Goal: Transaction & Acquisition: Purchase product/service

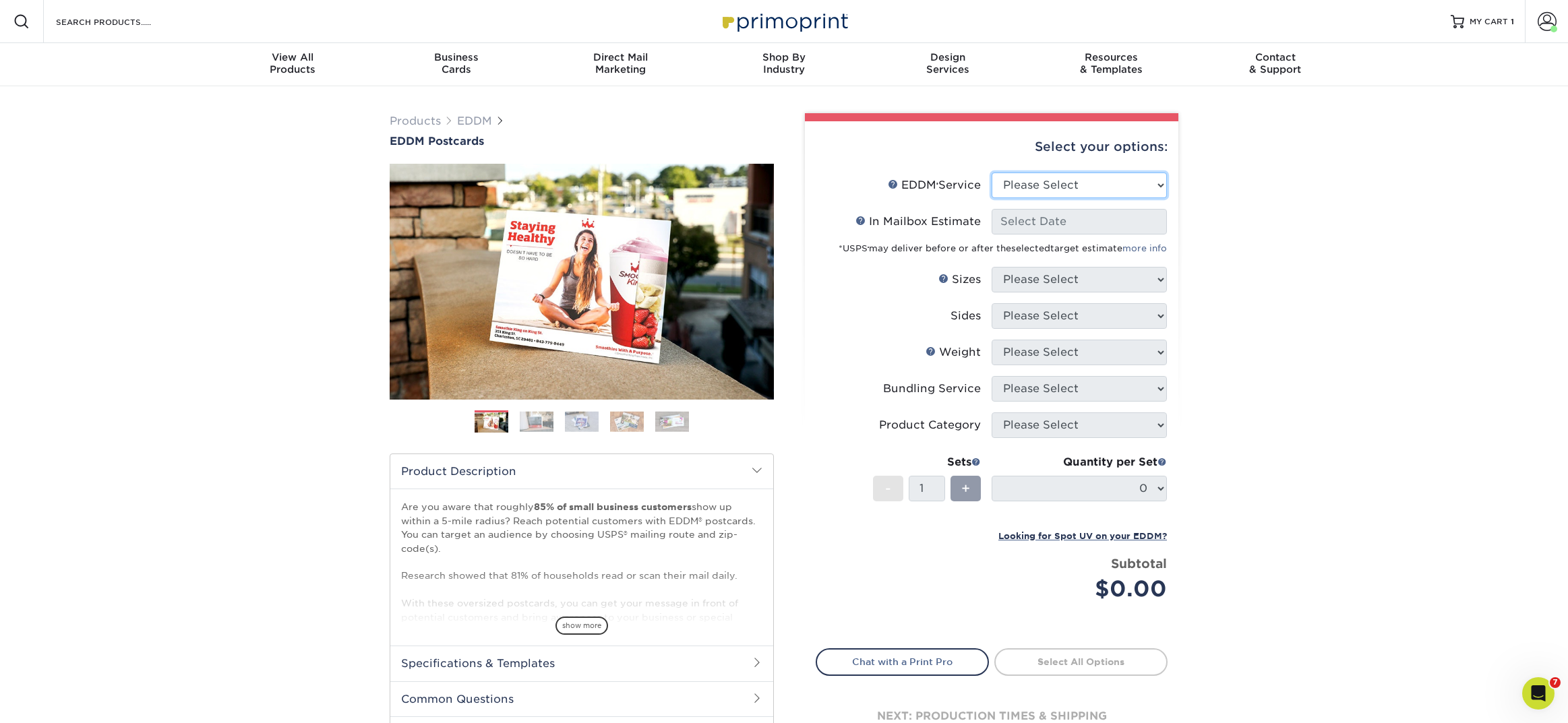
click at [1089, 191] on select "Please Select Full Service Print Only" at bounding box center [1079, 185] width 176 height 26
select select "full_service"
click at [992, 172] on select "Please Select Full Service Print Only" at bounding box center [1079, 185] width 176 height 26
select select "-1"
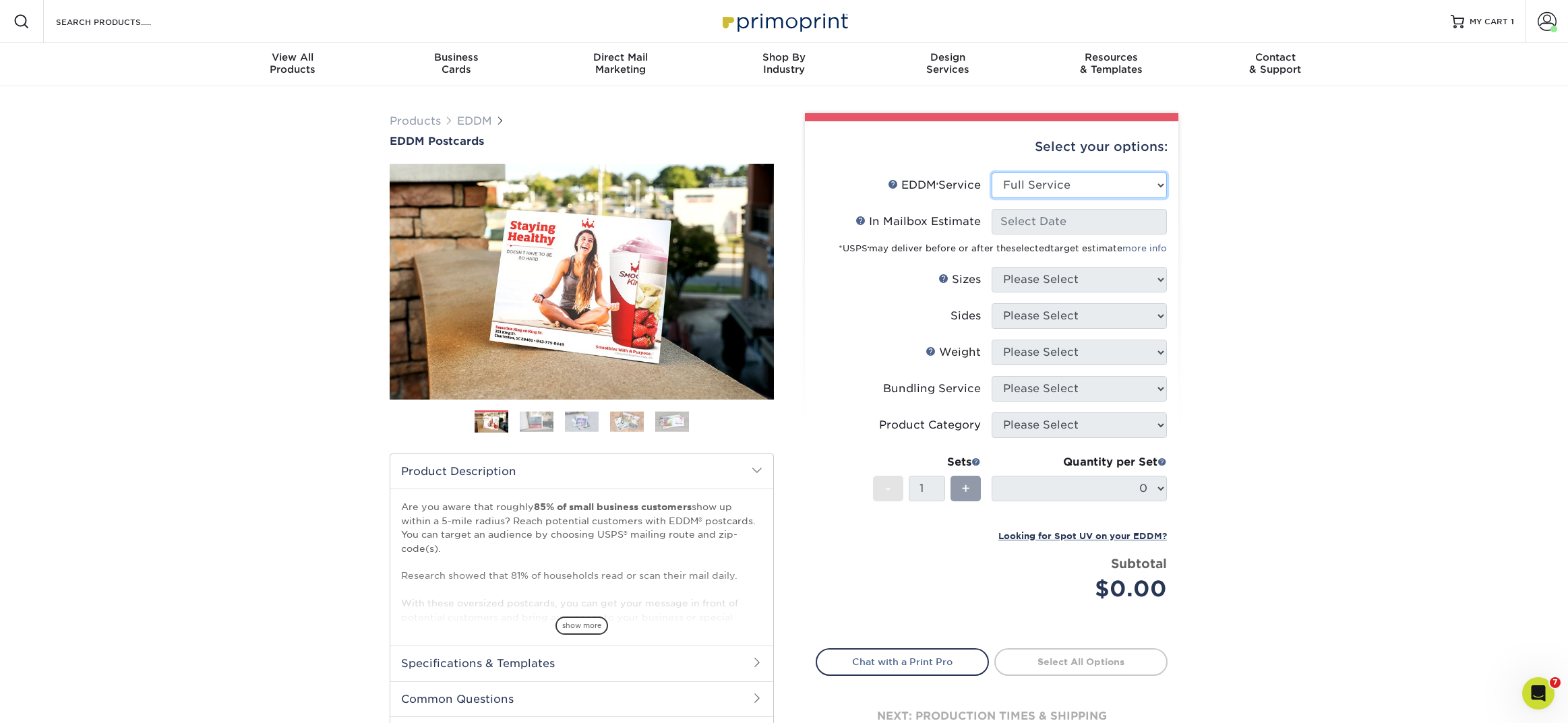
select select "-1"
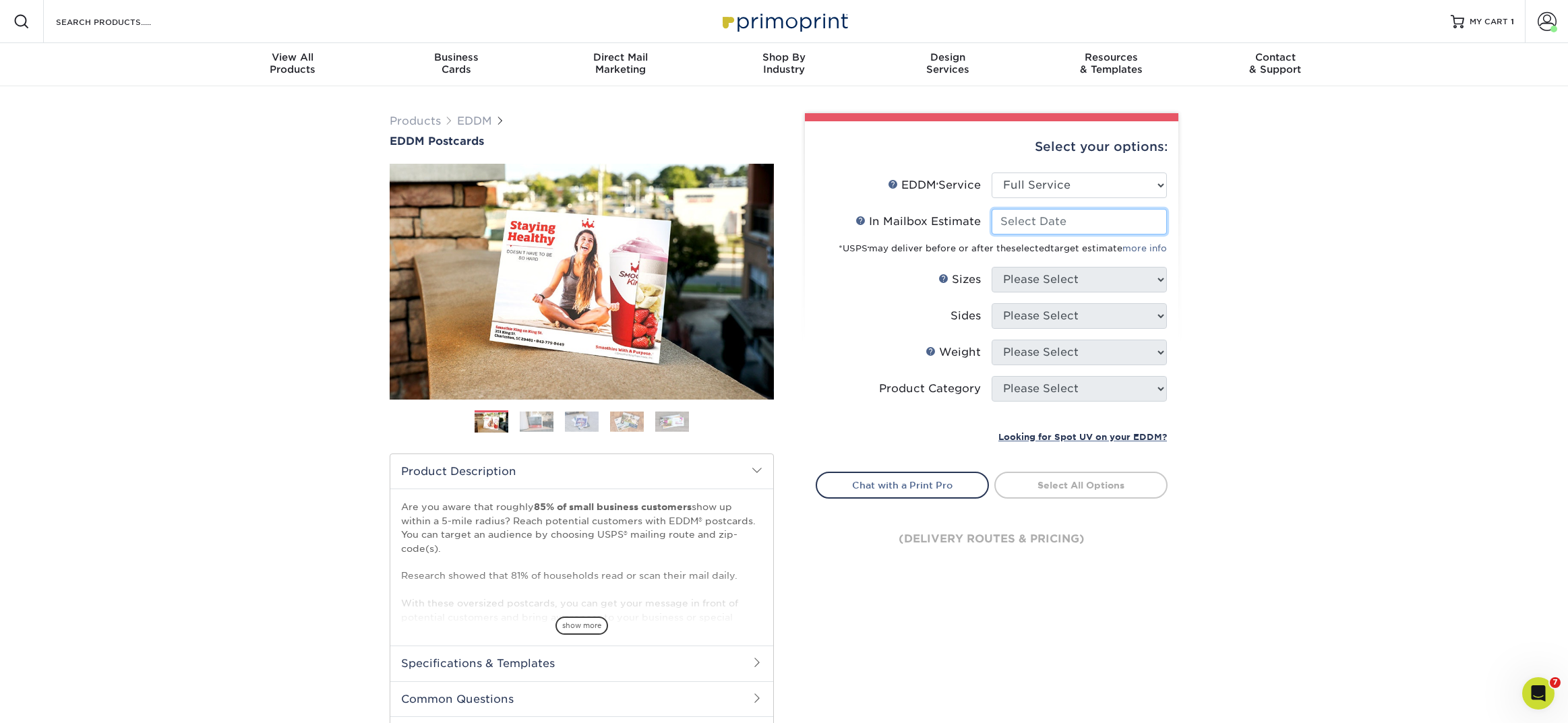
click at [1073, 227] on input "In Mailbox Estimate Help In Mailbox Estimate" at bounding box center [1079, 222] width 176 height 26
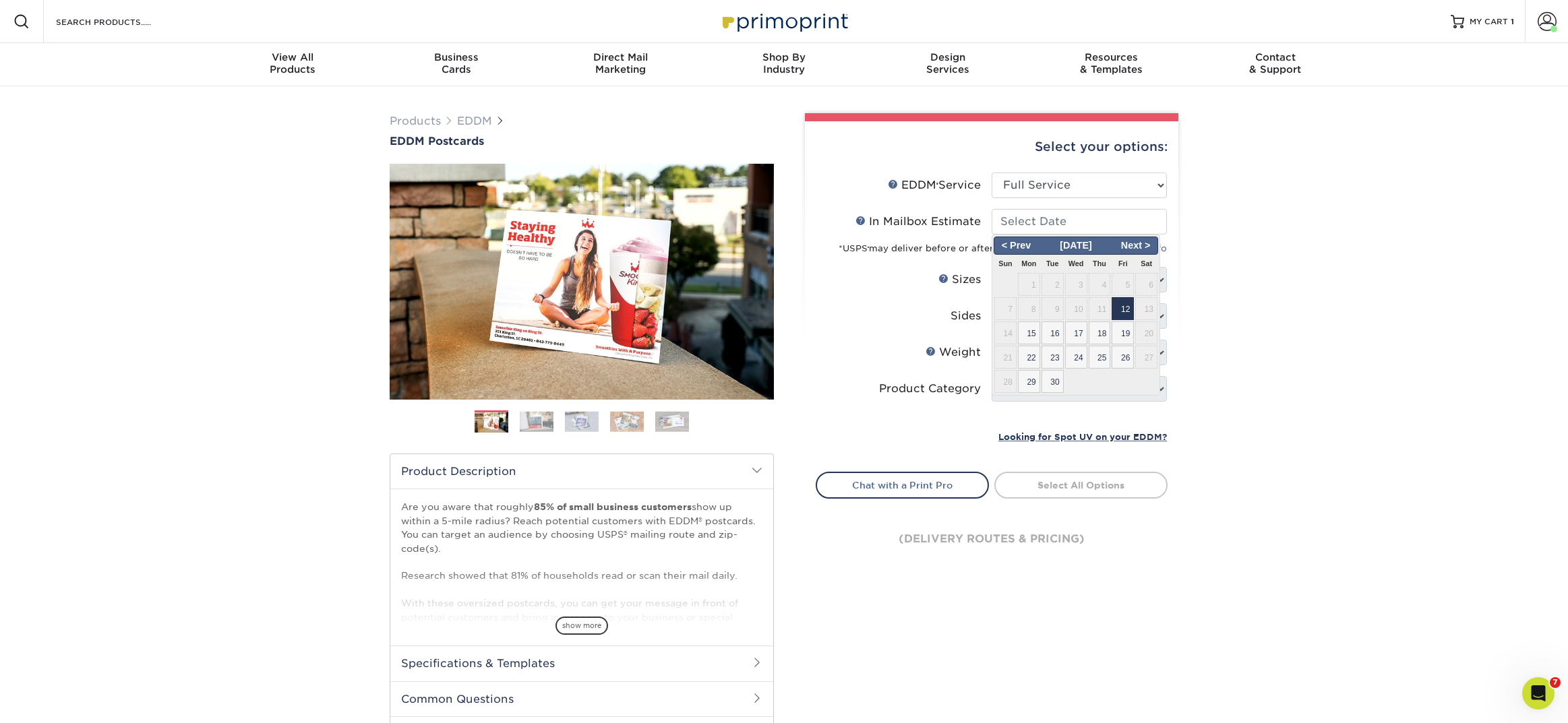
click at [1117, 305] on span "12" at bounding box center [1122, 308] width 22 height 23
type input "[DATE]"
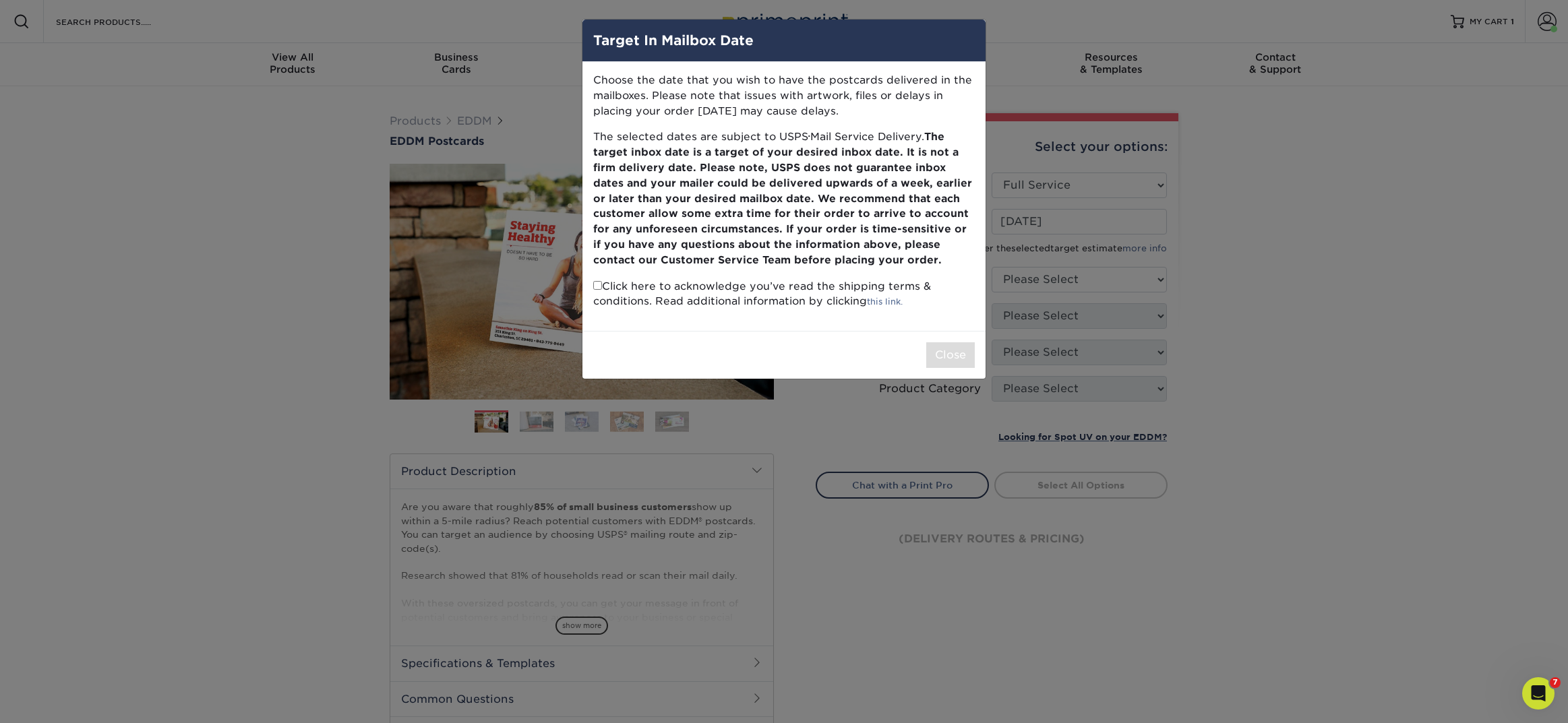
click at [596, 289] on input "checkbox" at bounding box center [597, 285] width 9 height 9
checkbox input "true"
click at [938, 356] on button "Close" at bounding box center [951, 355] width 49 height 26
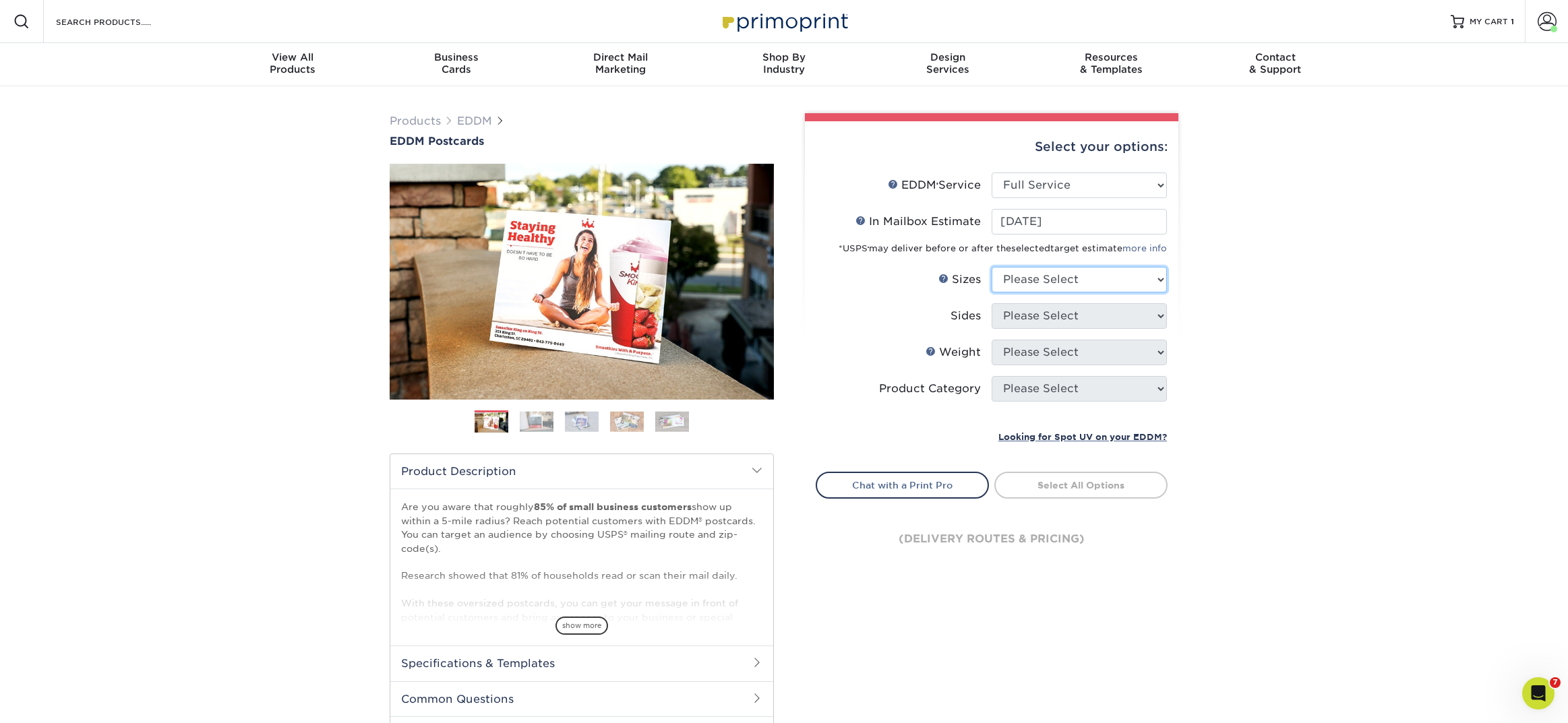
click at [1032, 280] on select "Please Select 4.5" x 12" 6" x 12" 6.5" x 8" 6.5" x 9" 6.5" x 12" 7" x 8.5" 8" x…" at bounding box center [1079, 280] width 176 height 26
select select "6.50x8.00"
click at [992, 267] on select "Please Select 4.5" x 12" 6" x 12" 6.5" x 8" 6.5" x 9" 6.5" x 12" 7" x 8.5" 8" x…" at bounding box center [1079, 280] width 176 height 26
click at [1026, 317] on select "Please Select Print Both Sides Print Front Only" at bounding box center [1079, 316] width 176 height 26
select select "13abbda7-1d64-4f25-8bb2-c179b224825d"
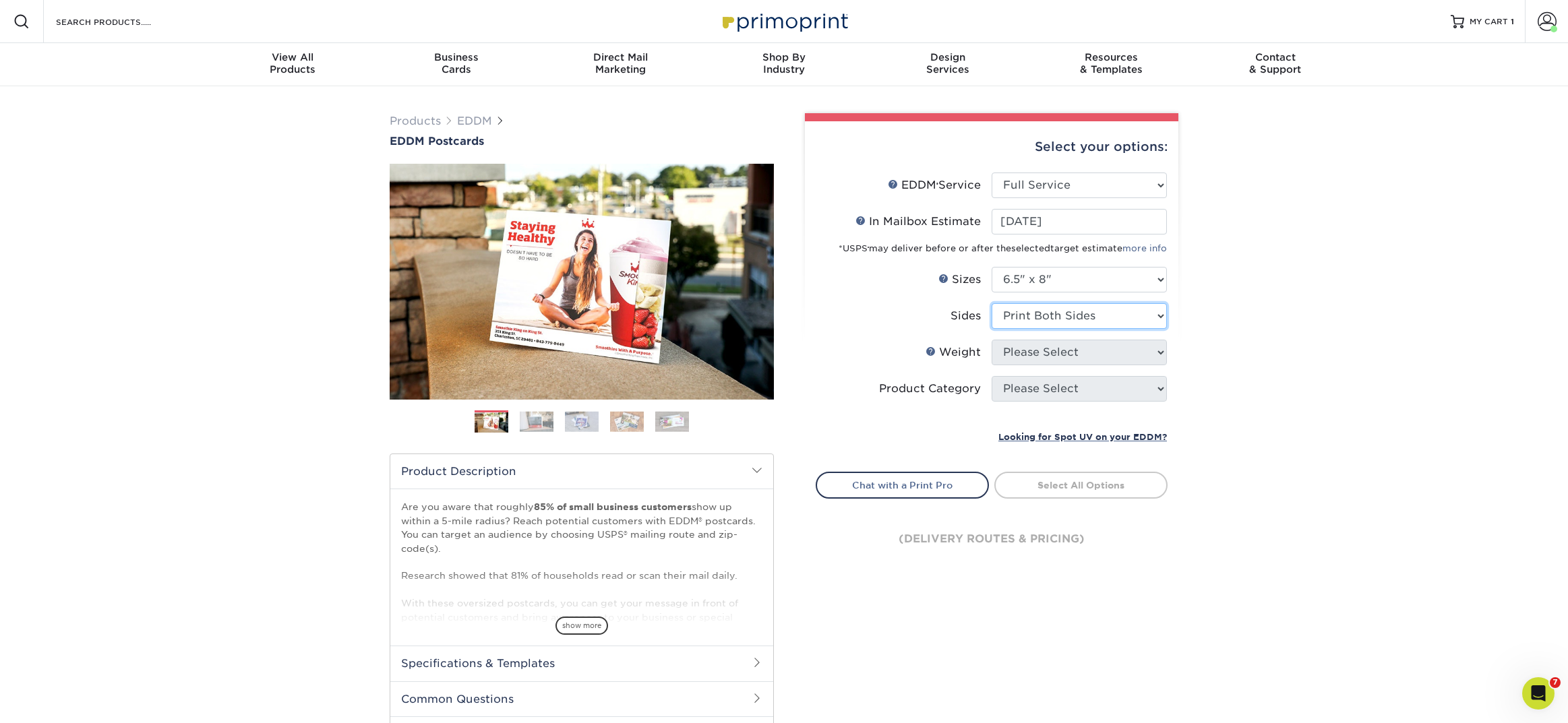
click at [992, 303] on select "Please Select Print Both Sides Print Front Only" at bounding box center [1079, 316] width 176 height 26
click at [1025, 349] on select "Please Select" at bounding box center [1079, 353] width 176 height 26
select select "16PT"
click at [992, 340] on select "Please Select 16PT 14PT" at bounding box center [1079, 353] width 176 height 26
click at [0, 0] on select at bounding box center [0, 0] width 0 height 0
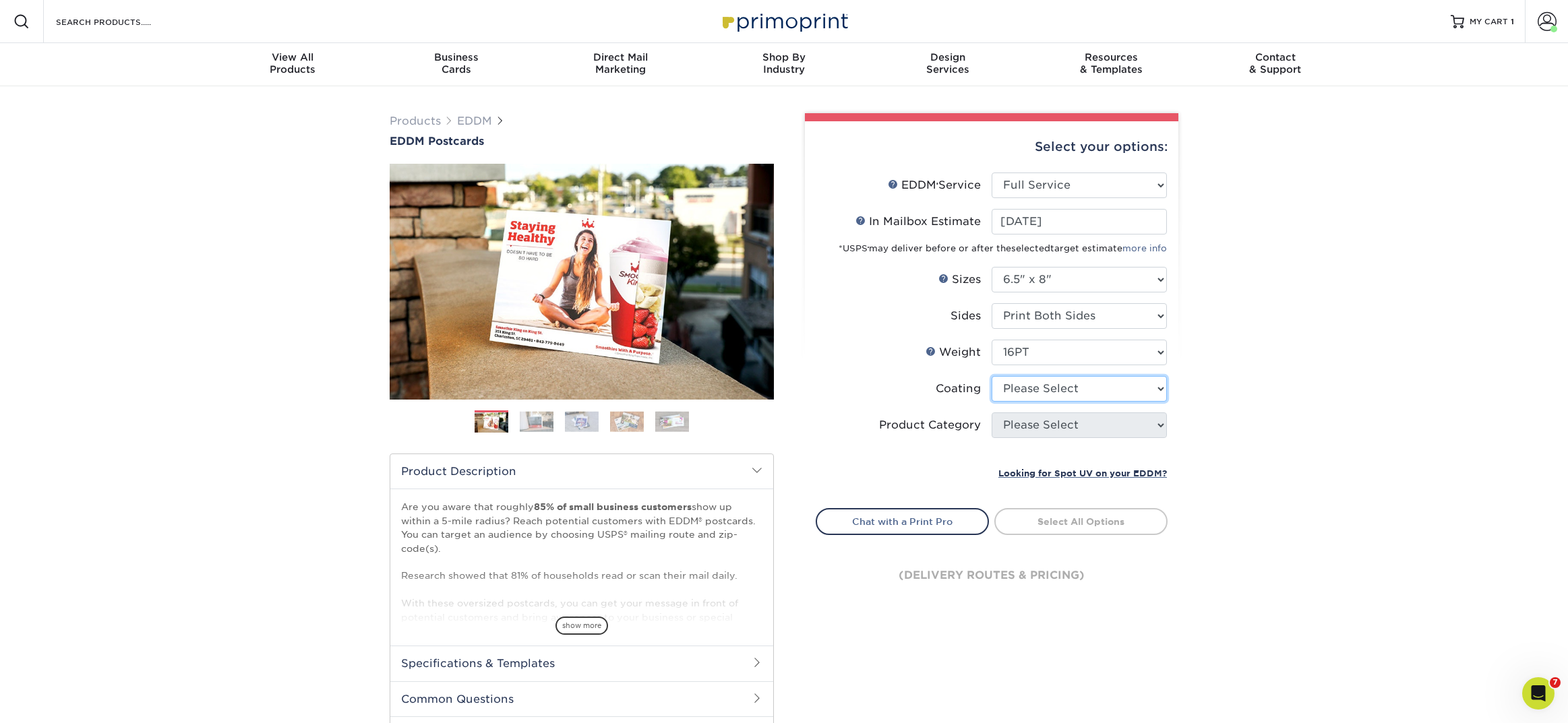
select select "121bb7b5-3b4d-429f-bd8d-bbf80e953313"
click at [992, 376] on select at bounding box center [1079, 389] width 176 height 26
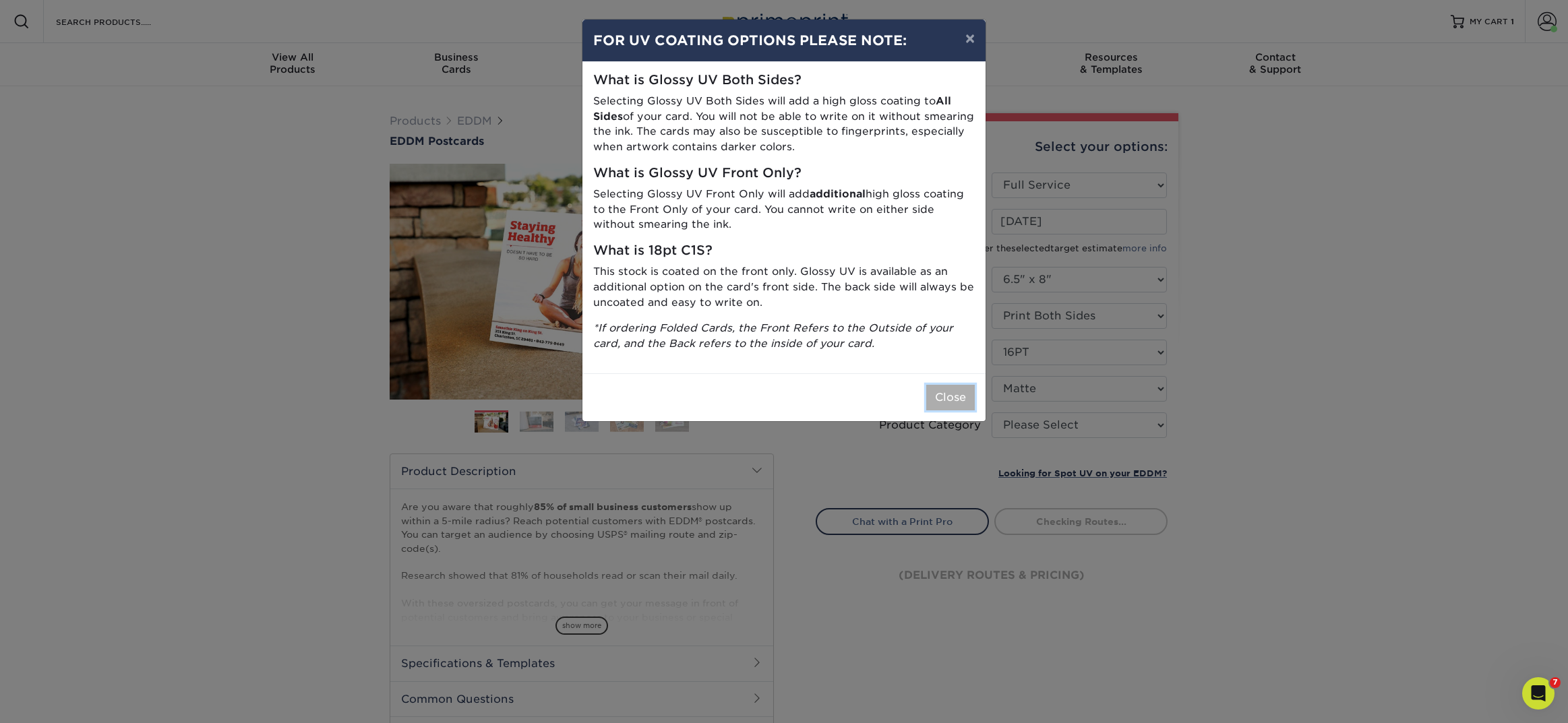
click at [956, 402] on button "Close" at bounding box center [951, 398] width 49 height 26
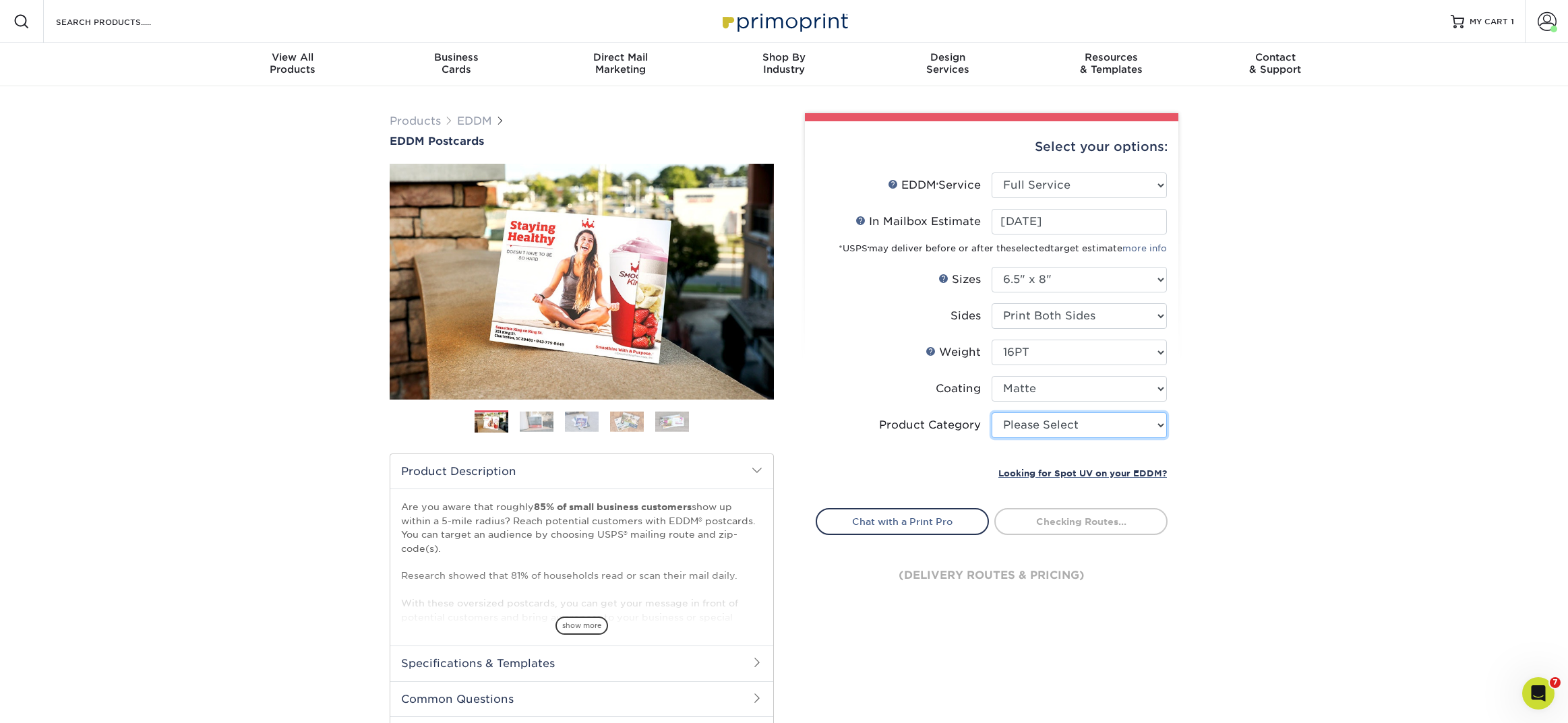
click at [1034, 424] on select "Please Select Postcards" at bounding box center [1079, 425] width 176 height 26
select select "9b7272e0-d6c8-4c3c-8e97-d3a1bcdab858"
click at [992, 412] on select "Please Select Postcards" at bounding box center [1079, 425] width 176 height 26
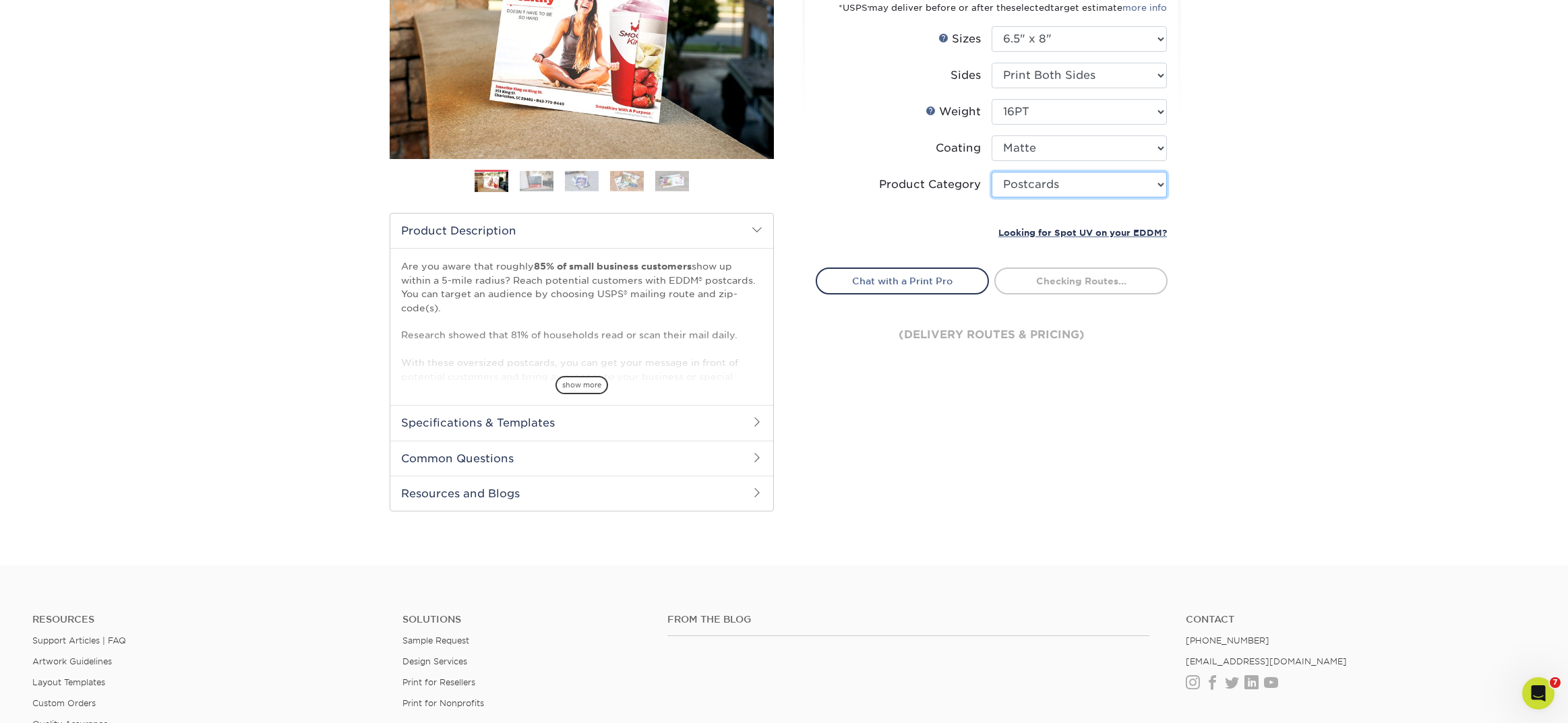
scroll to position [244, 0]
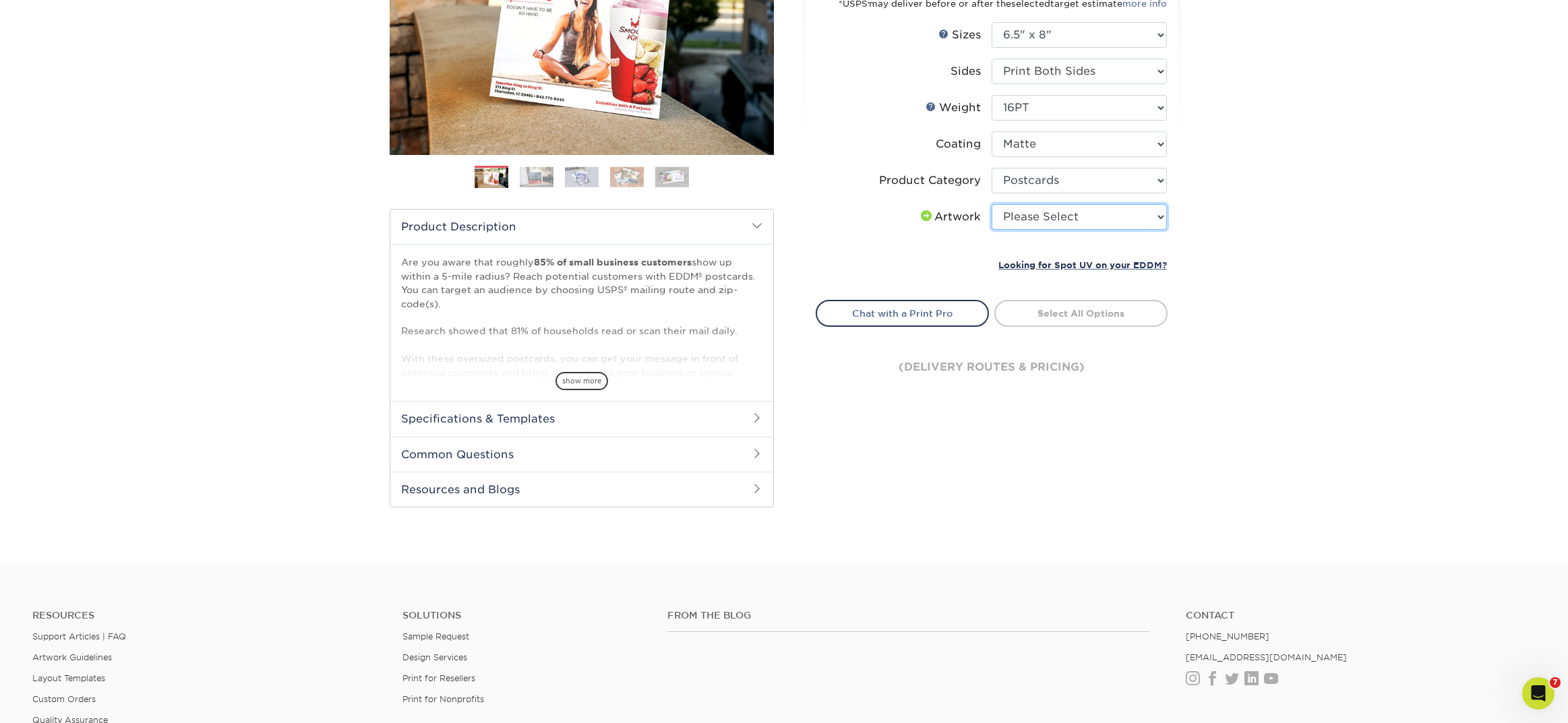
click at [1025, 226] on select "Please Select I will upload files I need a design - $150" at bounding box center [1079, 217] width 176 height 26
select select "upload"
click at [992, 204] on select "Please Select I will upload files I need a design - $150" at bounding box center [1079, 217] width 176 height 26
click at [1039, 315] on link "Select Routes" at bounding box center [1081, 312] width 173 height 24
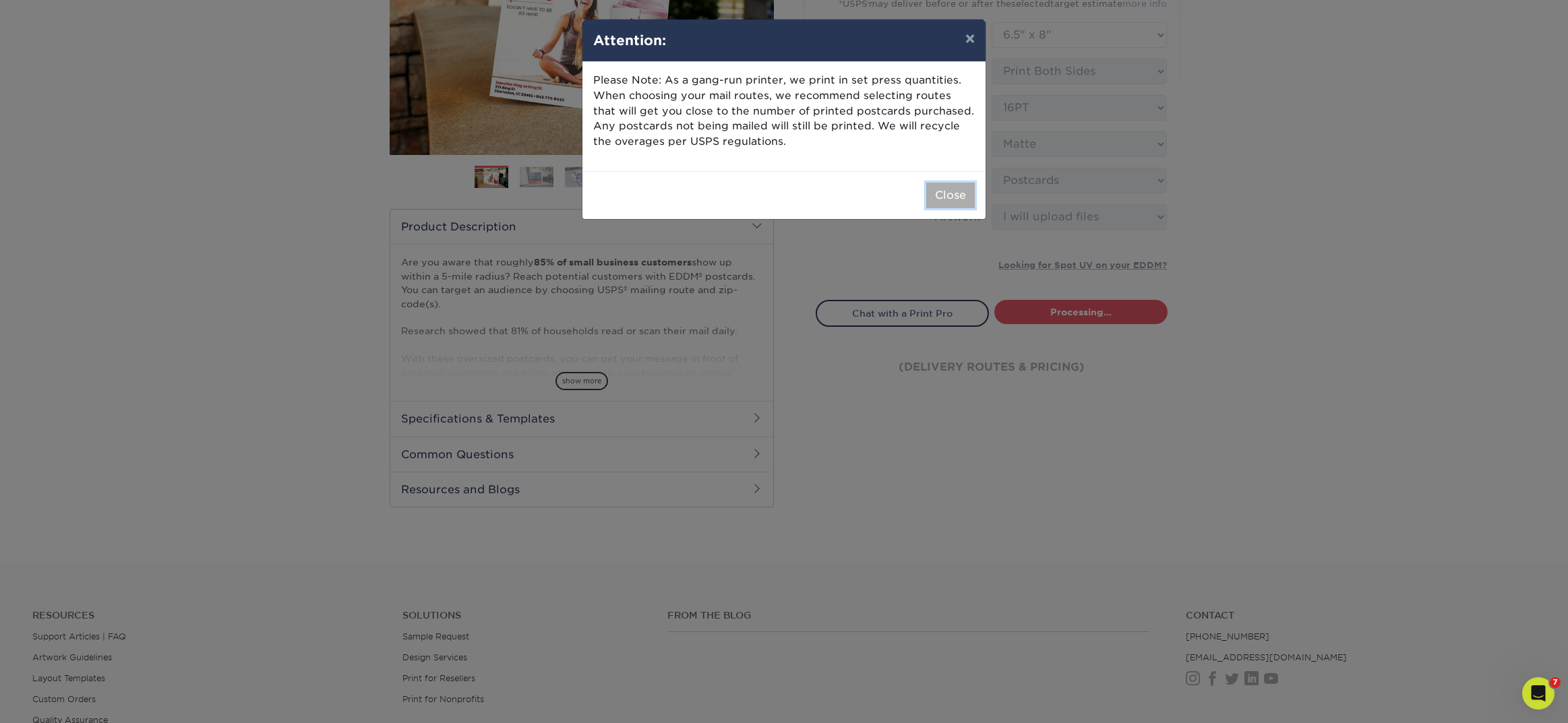
click at [949, 188] on button "Close" at bounding box center [951, 196] width 49 height 26
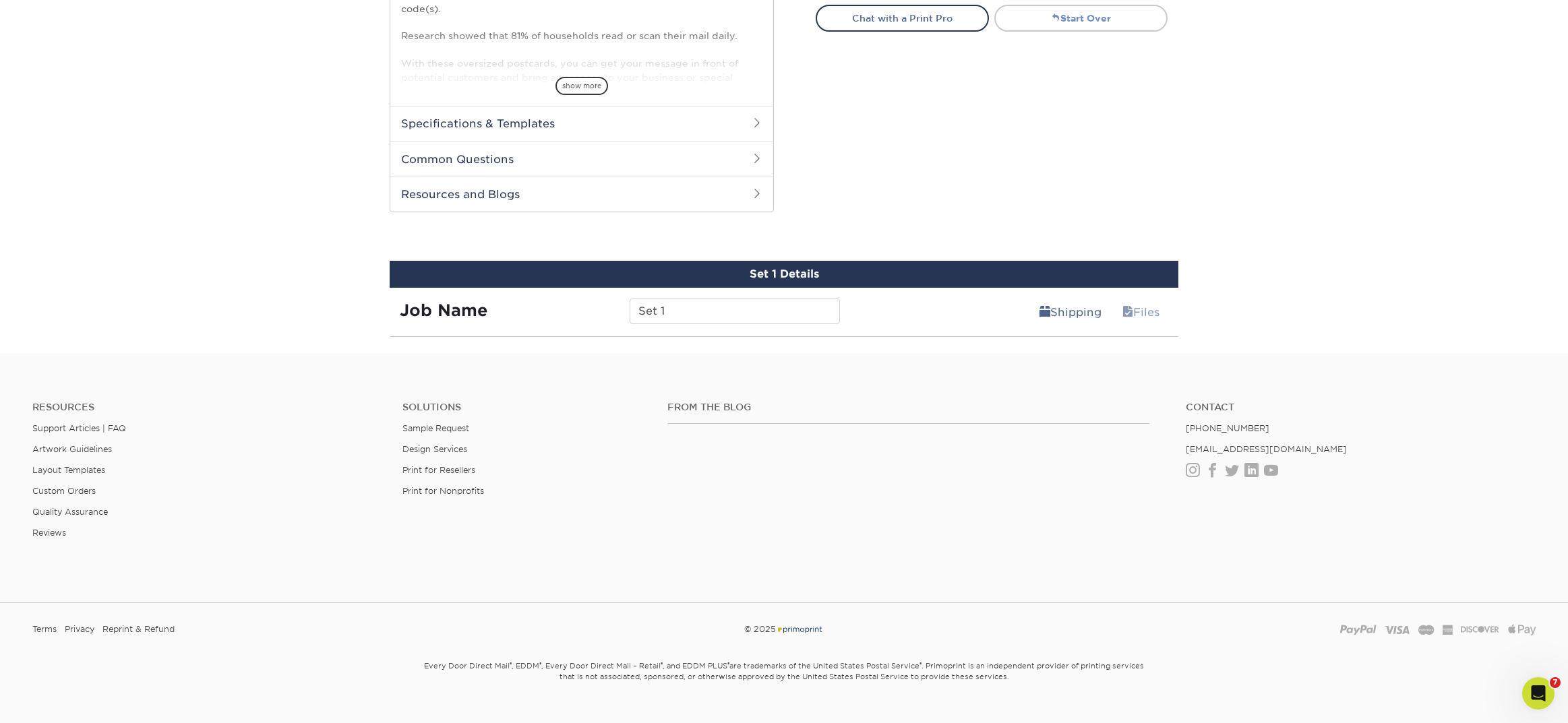
scroll to position [564, 0]
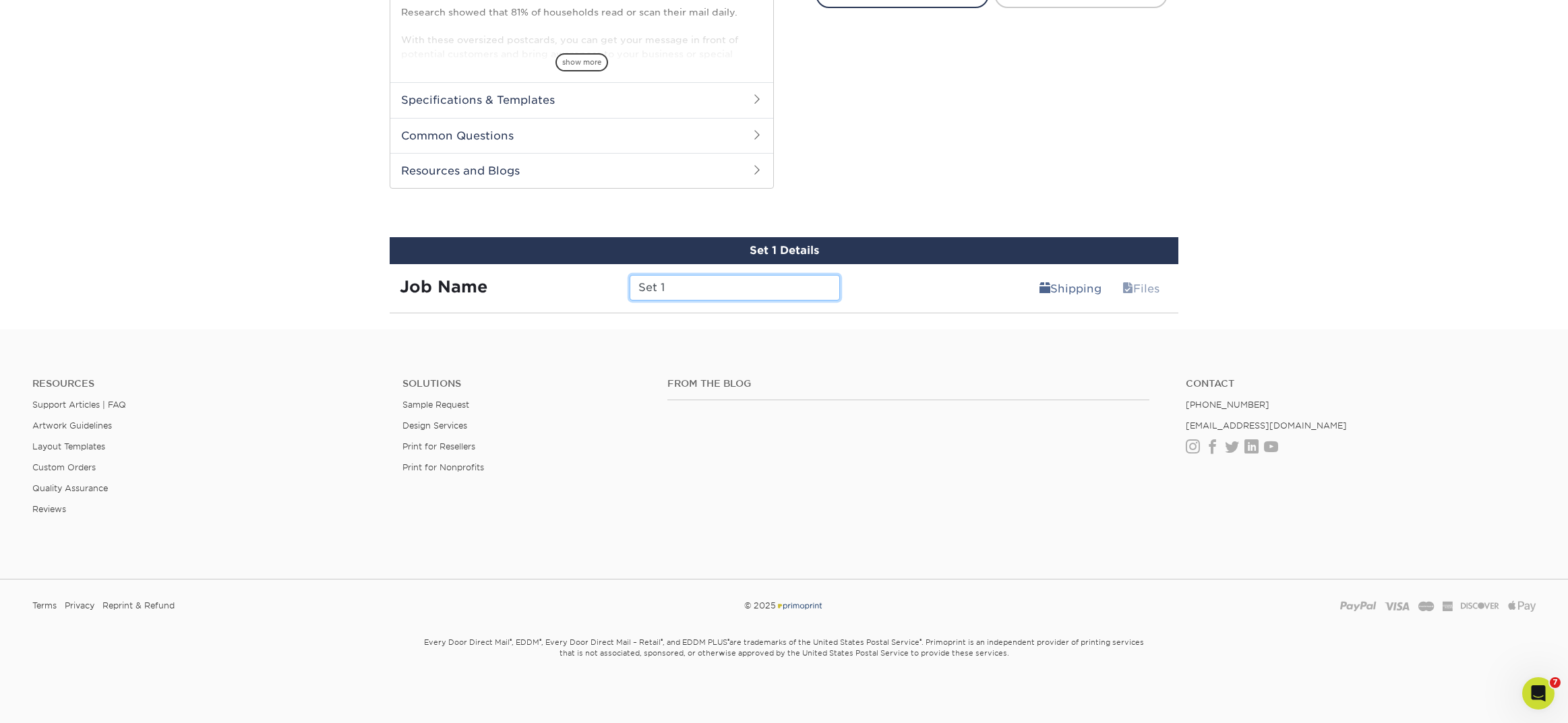
click at [753, 290] on input "Set 1" at bounding box center [734, 288] width 210 height 26
